Goal: Task Accomplishment & Management: Complete application form

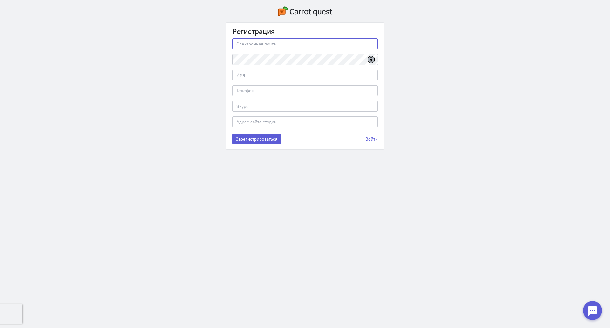
click at [254, 45] on input "email" at bounding box center [305, 43] width 146 height 11
paste input "[EMAIL_ADDRESS][DOMAIN_NAME]"
type input "[EMAIL_ADDRESS][DOMAIN_NAME]"
click at [271, 45] on input "email" at bounding box center [305, 43] width 146 height 11
paste input "[EMAIL_ADDRESS][DOMAIN_NAME]"
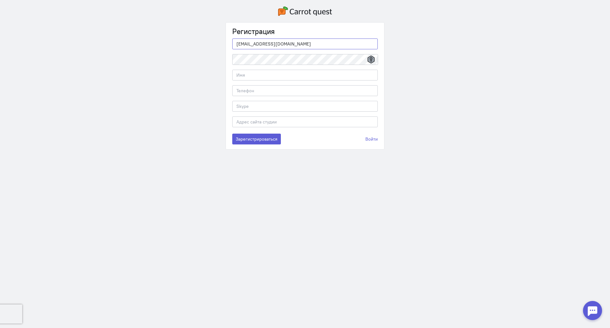
type input "[EMAIL_ADDRESS][DOMAIN_NAME]"
click at [373, 59] on icon at bounding box center [371, 60] width 7 height 8
click at [275, 75] on input "text" at bounding box center [305, 75] width 146 height 11
type input "[PERSON_NAME]"
type input "[PHONE_NUMBER]"
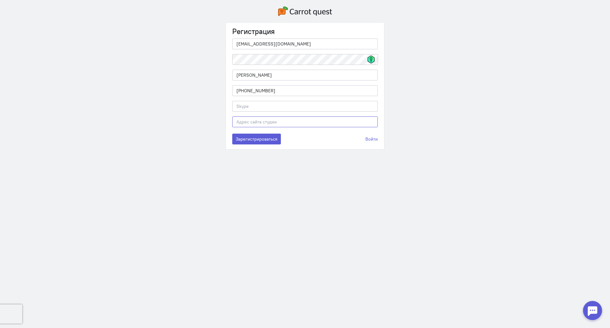
click at [247, 121] on input "text" at bounding box center [305, 121] width 146 height 11
type input "[PERSON_NAME]"
type input "[DOMAIN_NAME]"
click at [258, 137] on input "Зарегистрироваться" at bounding box center [256, 139] width 49 height 11
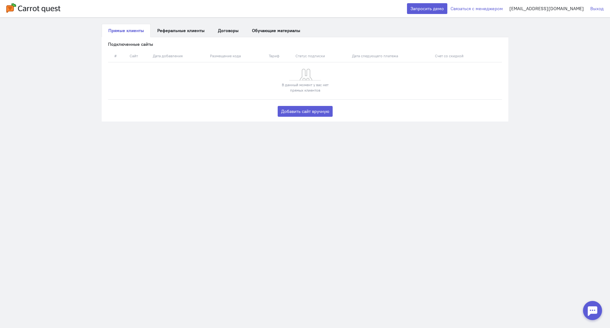
click at [218, 128] on html "Запросить демо Связаться с менеджером [EMAIL_ADDRESS][DOMAIN_NAME] Выход Прямые…" at bounding box center [305, 64] width 610 height 128
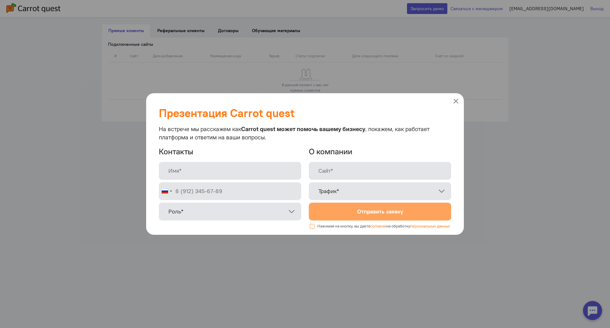
click at [187, 170] on input "text" at bounding box center [230, 171] width 142 height 18
type input "[PERSON_NAME]"
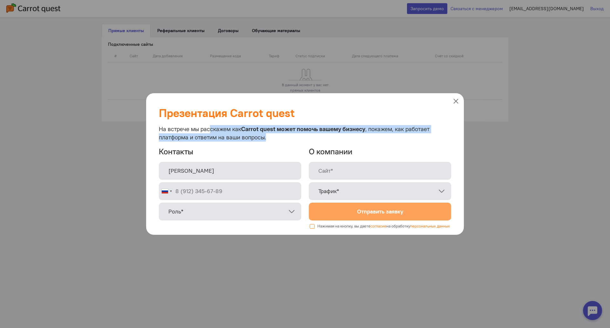
drag, startPoint x: 210, startPoint y: 126, endPoint x: 293, endPoint y: 140, distance: 83.9
click at [293, 140] on form "Презентация Carrot quest На встрече мы расскажем как [PERSON_NAME] quest может …" at bounding box center [305, 163] width 318 height 141
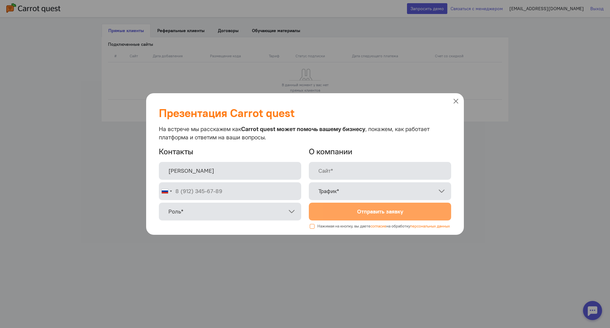
click at [453, 98] on link at bounding box center [456, 101] width 7 height 7
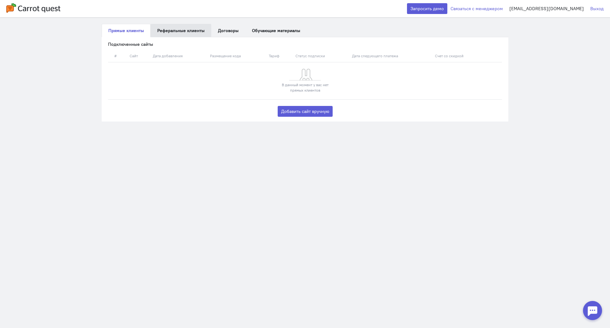
click at [176, 26] on link "Реферальные клиенты" at bounding box center [181, 30] width 61 height 13
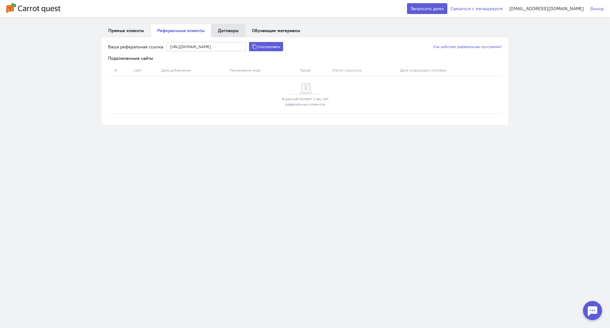
click at [229, 29] on button "Договоры" at bounding box center [228, 30] width 34 height 13
click at [280, 31] on link "Обучающие материалы" at bounding box center [276, 30] width 62 height 13
click at [503, 11] on link "Связаться с менеджером" at bounding box center [476, 8] width 56 height 6
click at [126, 28] on link "Прямые клиенты" at bounding box center [126, 30] width 49 height 13
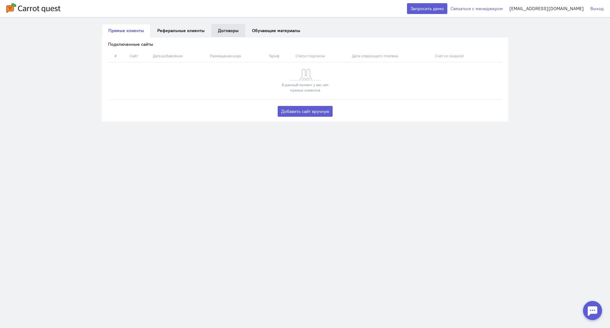
click at [223, 34] on button "Договоры" at bounding box center [228, 30] width 34 height 13
click at [228, 44] on link "Правила для партнеров" at bounding box center [241, 44] width 59 height 10
click at [231, 25] on button "Договоры" at bounding box center [228, 30] width 34 height 13
click at [279, 34] on link "Обучающие материалы" at bounding box center [276, 30] width 62 height 13
click at [176, 29] on link "Реферальные клиенты" at bounding box center [181, 30] width 61 height 13
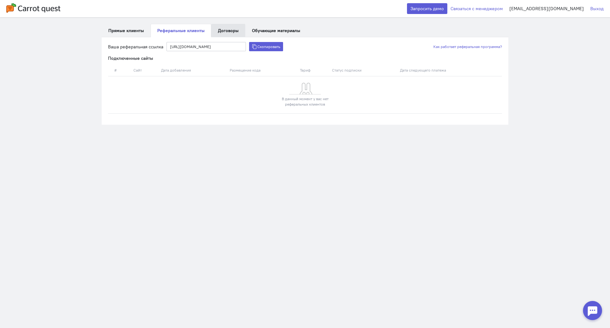
click at [229, 30] on button "Договоры" at bounding box center [228, 30] width 34 height 13
click at [274, 31] on link "Обучающие материалы" at bounding box center [276, 30] width 62 height 13
click at [566, 8] on div "[EMAIL_ADDRESS][DOMAIN_NAME]" at bounding box center [543, 8] width 81 height 6
click at [51, 9] on img at bounding box center [33, 8] width 54 height 10
